Goal: Go to known website: Access a specific website the user already knows

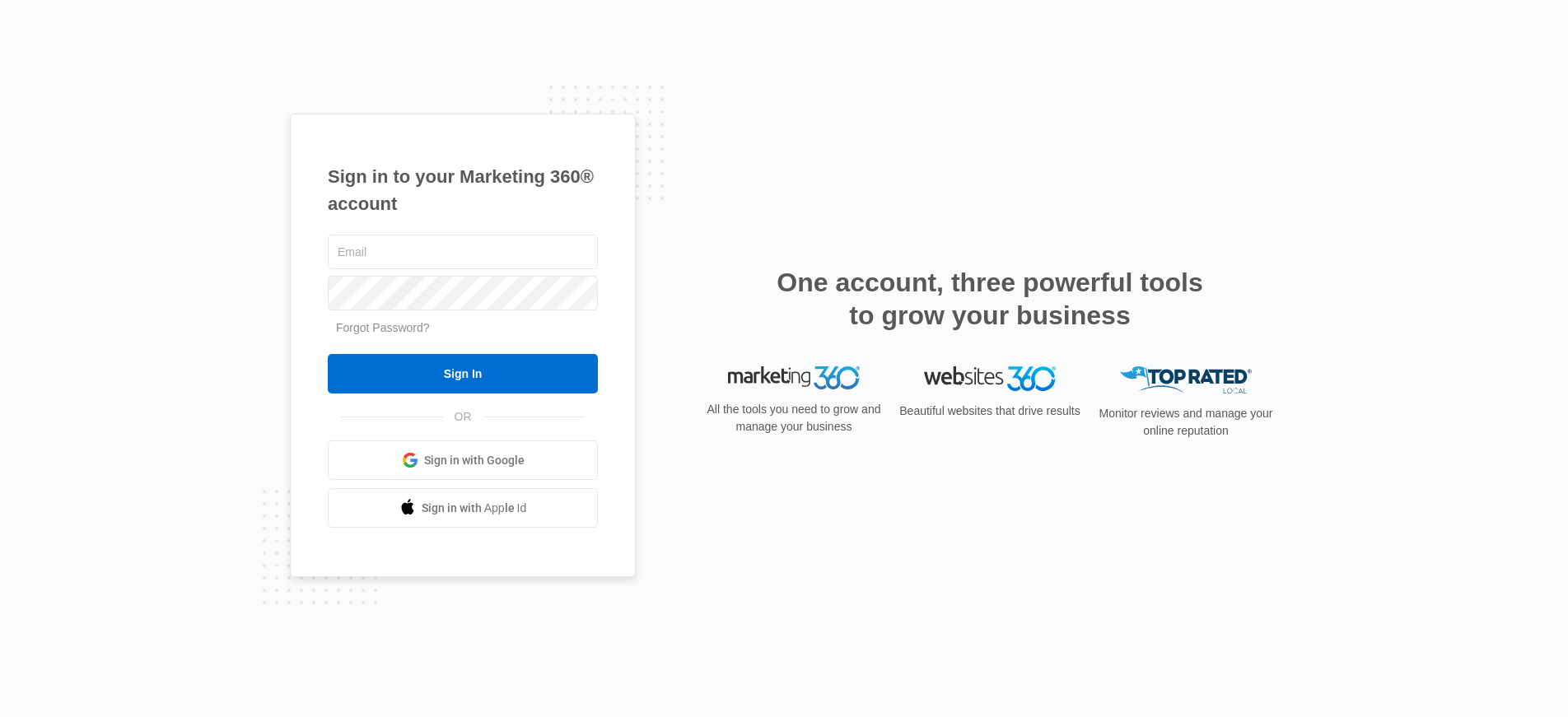
type input "[PERSON_NAME][EMAIL_ADDRESS][PERSON_NAME][DOMAIN_NAME]"
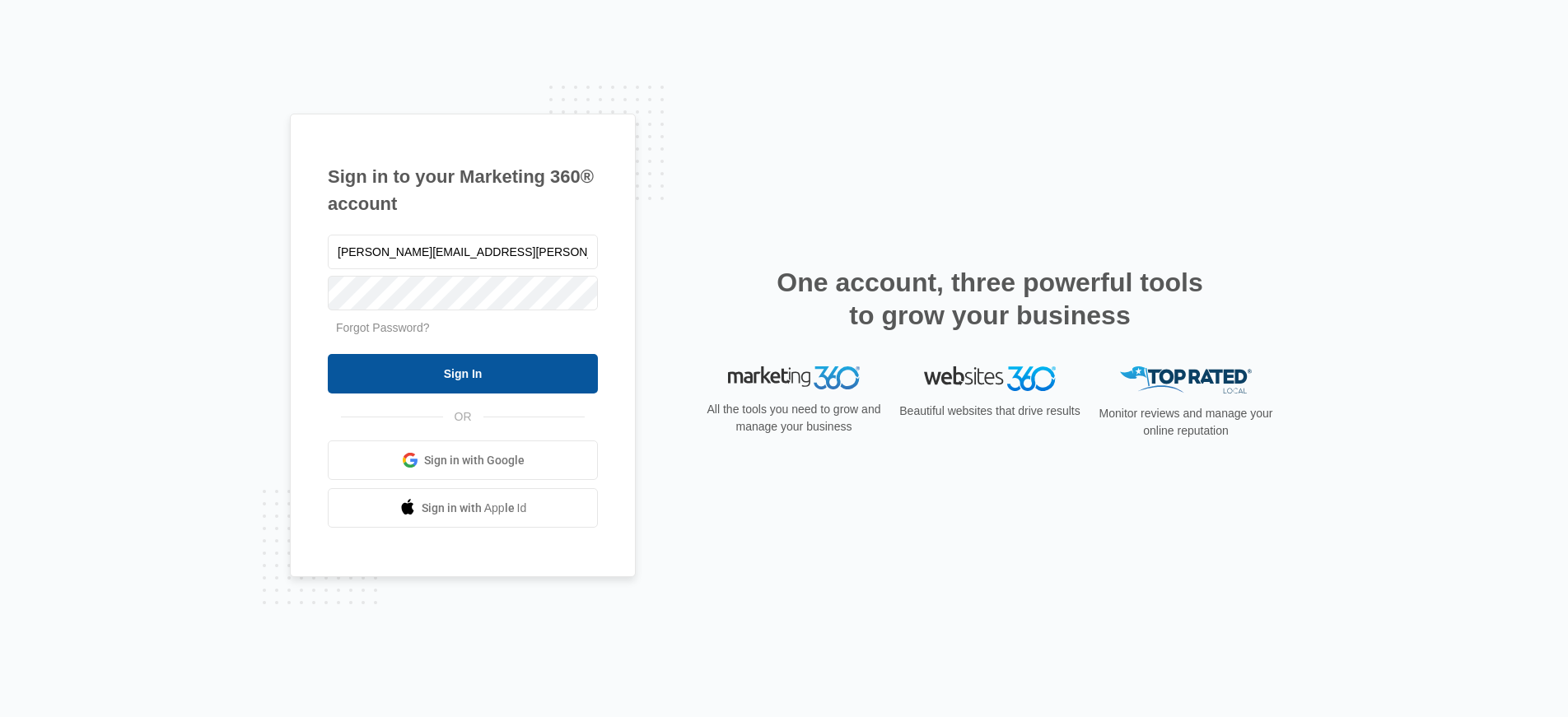
click at [461, 363] on input "Sign In" at bounding box center [463, 374] width 270 height 39
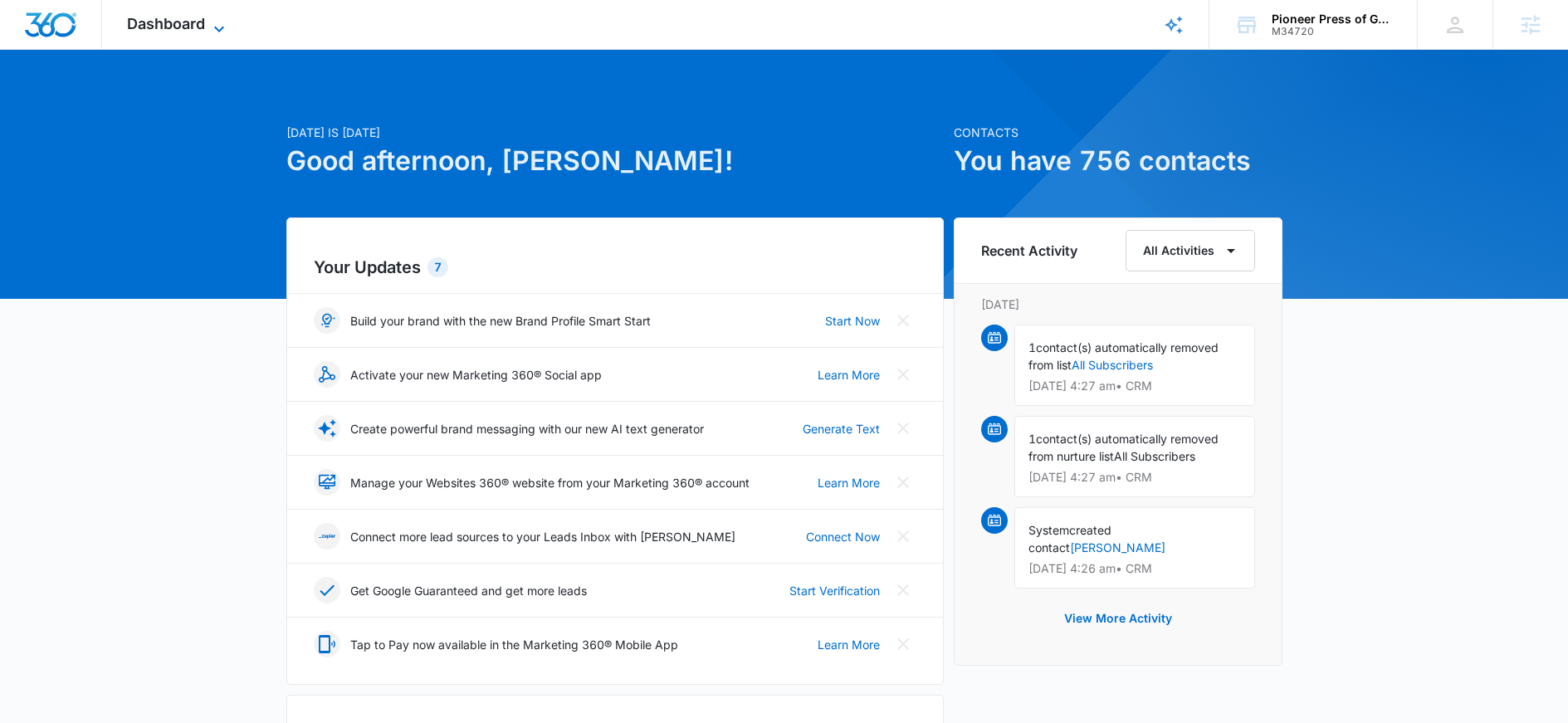
click at [177, 22] on span "Dashboard" at bounding box center [165, 23] width 78 height 17
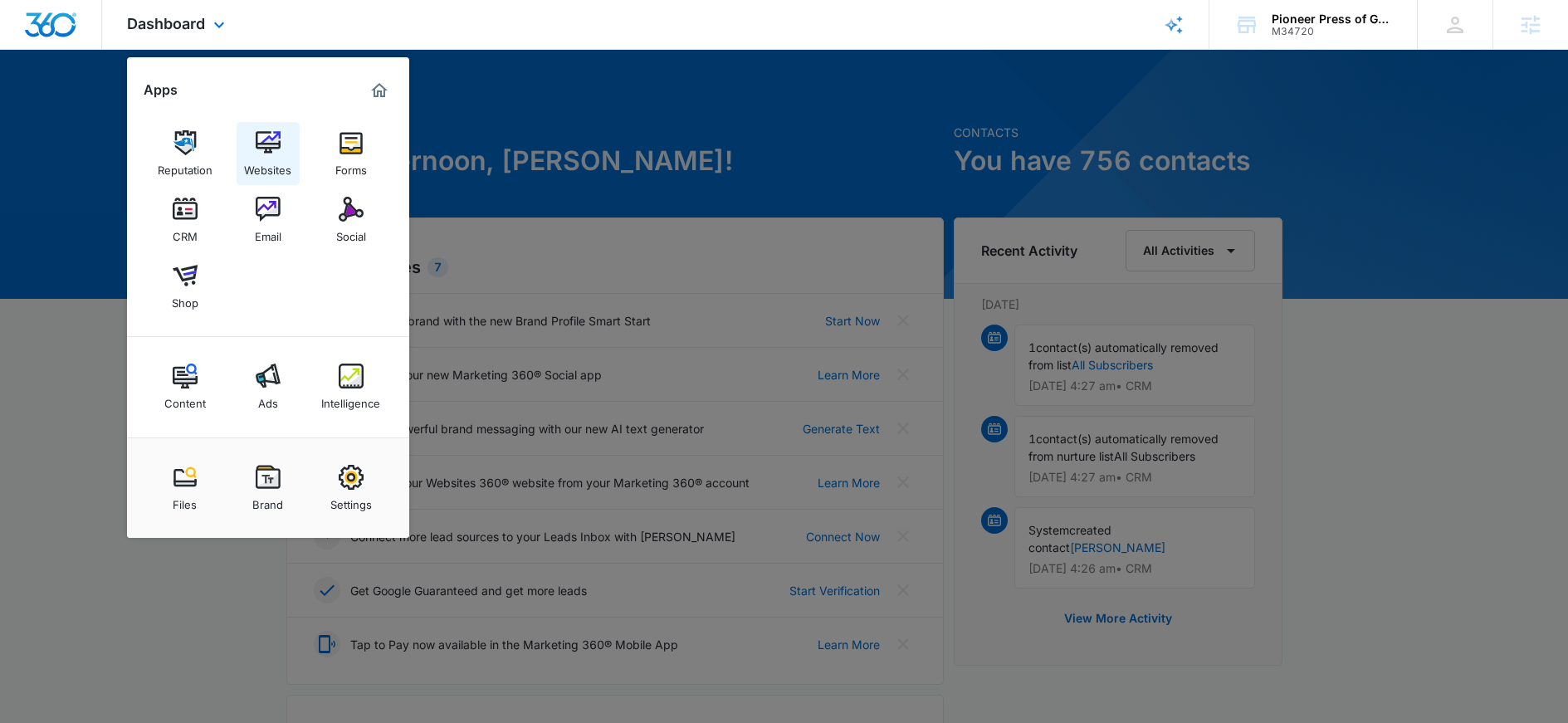
click at [253, 147] on link "Websites" at bounding box center [268, 154] width 63 height 63
